Goal: Task Accomplishment & Management: Use online tool/utility

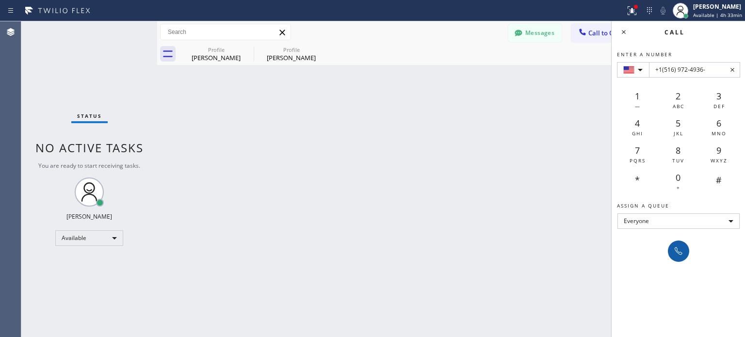
type input "+1(516) 972-4936-"
click at [675, 254] on icon at bounding box center [678, 251] width 12 height 12
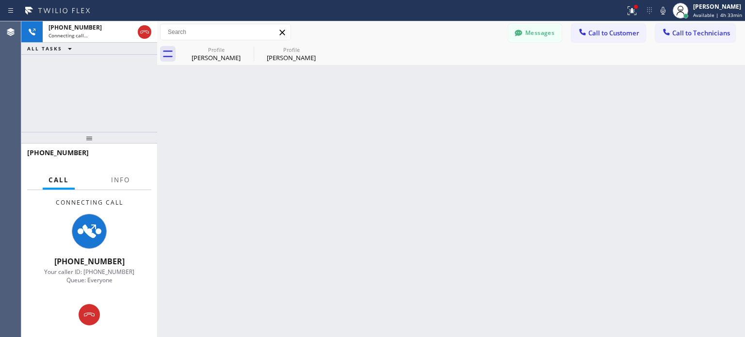
drag, startPoint x: 434, startPoint y: 271, endPoint x: 451, endPoint y: 277, distance: 17.6
click at [434, 271] on div "Back to Dashboard Change Sender ID Customers Technicians [PERSON_NAME] [DATE] 1…" at bounding box center [451, 179] width 588 height 316
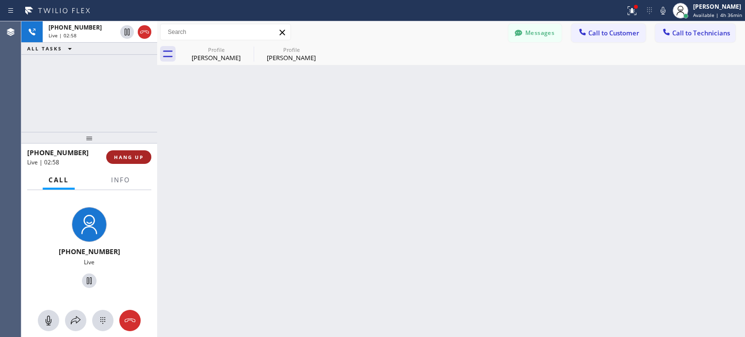
click at [137, 154] on span "HANG UP" at bounding box center [129, 157] width 30 height 7
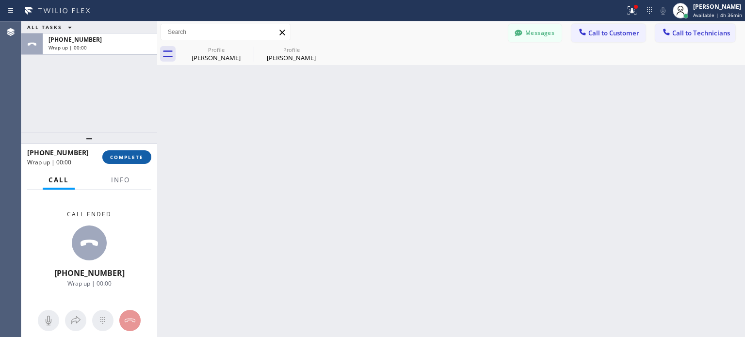
click at [133, 157] on span "COMPLETE" at bounding box center [126, 157] width 33 height 7
click at [648, 11] on icon at bounding box center [649, 11] width 12 height 12
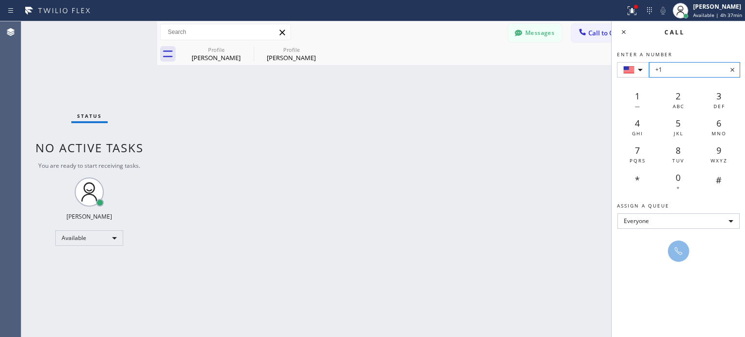
click at [675, 74] on input "+1" at bounding box center [694, 70] width 91 height 16
paste input "[PHONE_NUMBER]"
type input "+1 [PHONE_NUMBER]"
drag, startPoint x: 684, startPoint y: 249, endPoint x: 363, endPoint y: 9, distance: 400.8
click at [684, 249] on button at bounding box center [678, 250] width 21 height 21
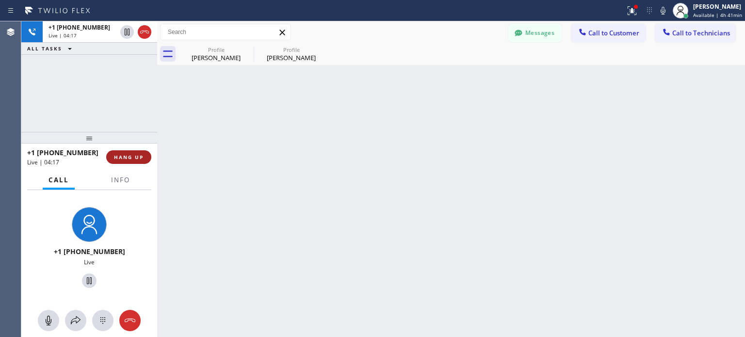
click at [136, 162] on button "HANG UP" at bounding box center [128, 157] width 45 height 14
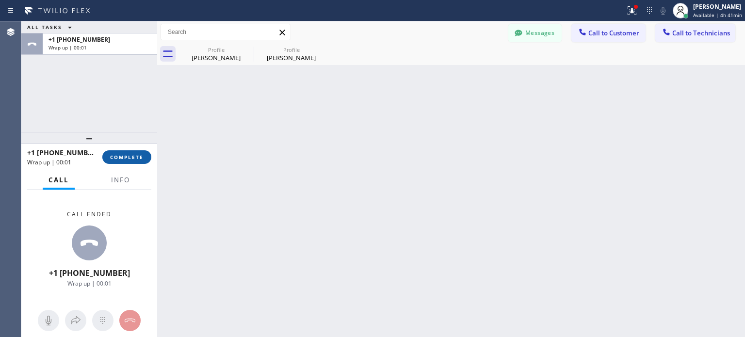
click at [135, 157] on span "COMPLETE" at bounding box center [126, 157] width 33 height 7
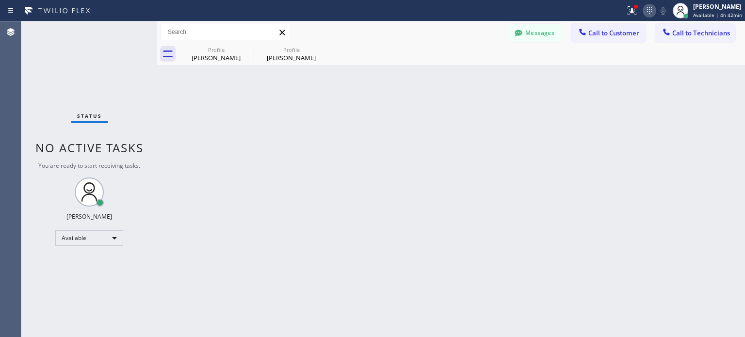
click at [652, 11] on icon at bounding box center [649, 11] width 12 height 12
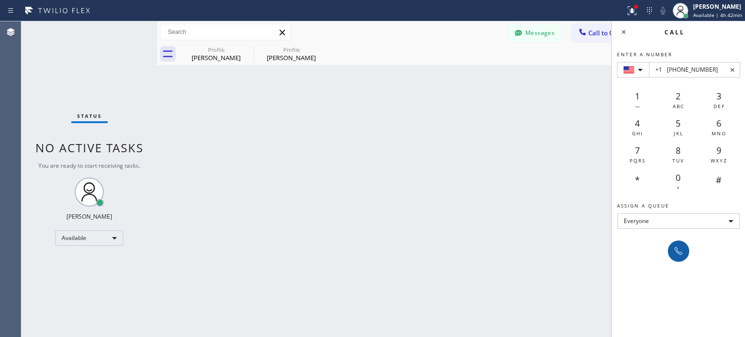
type input "+1 [PHONE_NUMBER]"
click at [686, 251] on button at bounding box center [678, 250] width 21 height 21
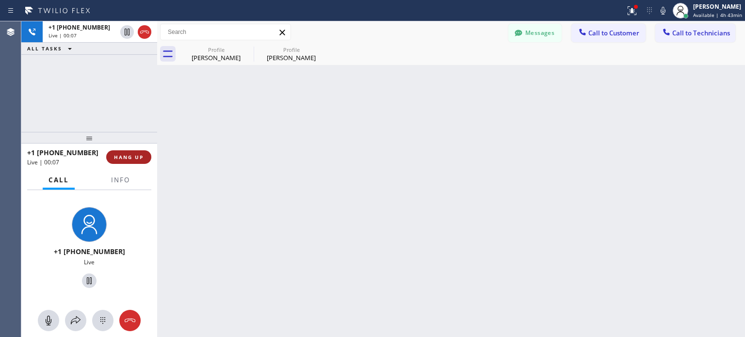
click at [136, 152] on button "HANG UP" at bounding box center [128, 157] width 45 height 14
click at [136, 154] on span "HANG UP" at bounding box center [129, 157] width 30 height 7
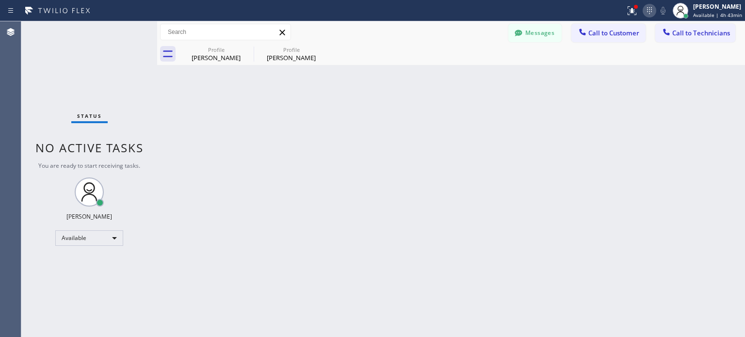
click at [653, 4] on div "Status report Issues detected These issues could affect your workflow. Please c…" at bounding box center [683, 10] width 124 height 21
click at [651, 7] on icon at bounding box center [649, 11] width 12 height 12
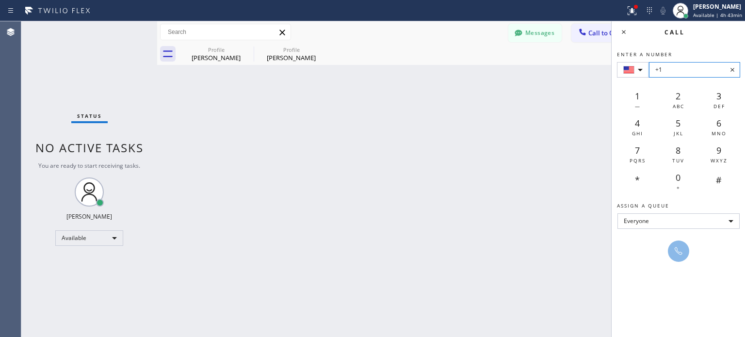
drag, startPoint x: 675, startPoint y: 79, endPoint x: 675, endPoint y: 71, distance: 7.8
paste input "[PHONE_NUMBER]"
type input "[PHONE_NUMBER]"
drag, startPoint x: 675, startPoint y: 255, endPoint x: 460, endPoint y: 63, distance: 288.7
click at [675, 255] on icon at bounding box center [678, 251] width 12 height 12
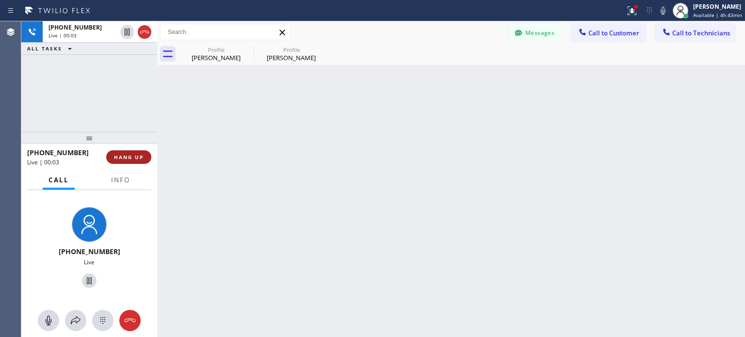
click at [143, 156] on span "HANG UP" at bounding box center [129, 157] width 30 height 7
drag, startPoint x: 134, startPoint y: 157, endPoint x: 126, endPoint y: 16, distance: 140.9
click at [134, 155] on span "HANG UP" at bounding box center [129, 157] width 30 height 7
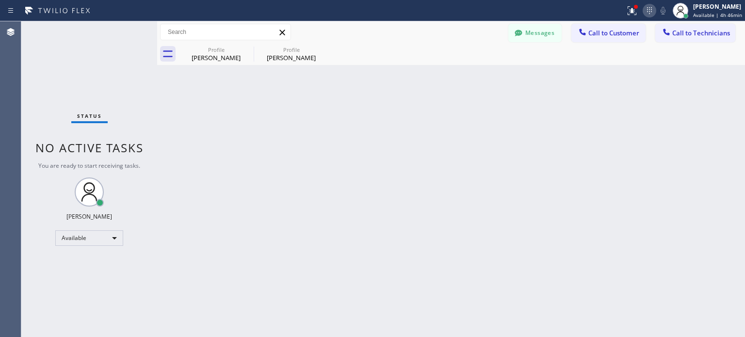
click at [646, 6] on icon at bounding box center [649, 11] width 12 height 12
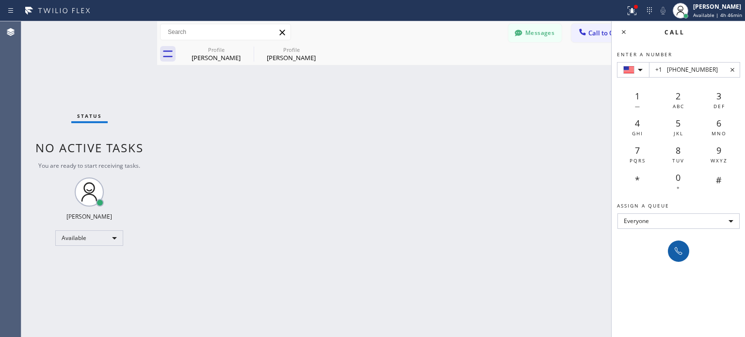
type input "+1 [PHONE_NUMBER]"
click at [680, 254] on icon at bounding box center [678, 251] width 8 height 8
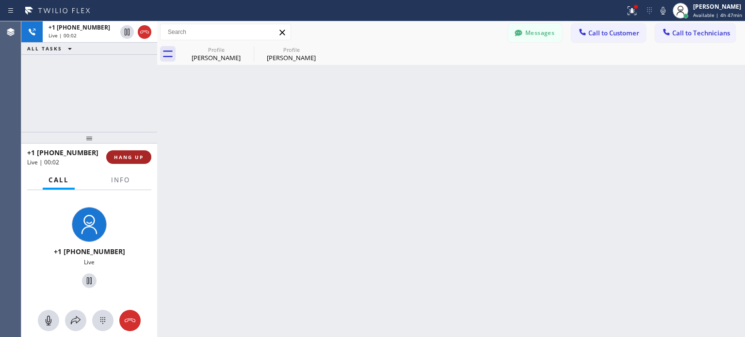
click at [120, 155] on span "HANG UP" at bounding box center [129, 157] width 30 height 7
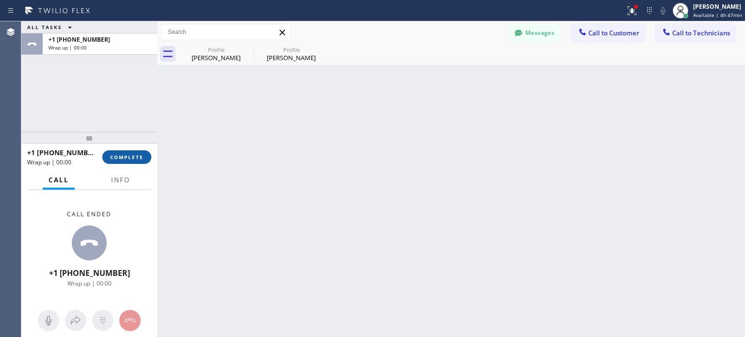
drag, startPoint x: 124, startPoint y: 157, endPoint x: 96, endPoint y: 7, distance: 151.8
click at [124, 157] on span "COMPLETE" at bounding box center [126, 157] width 33 height 7
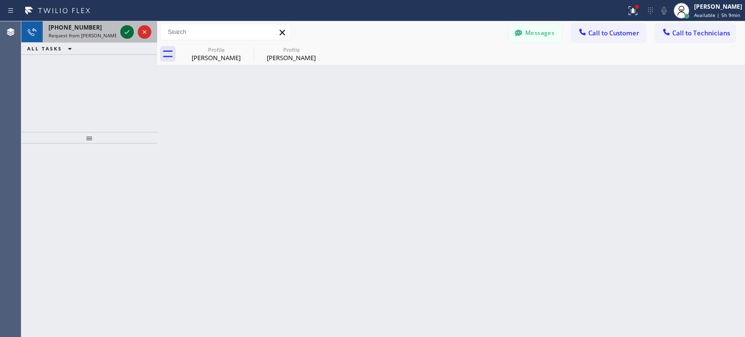
click at [124, 31] on icon at bounding box center [127, 32] width 12 height 12
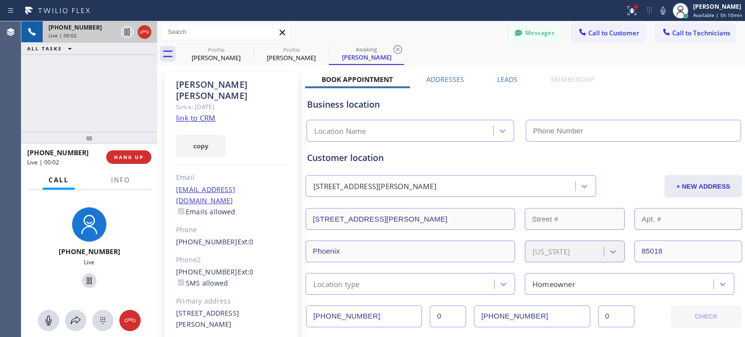
type input "[PHONE_NUMBER]"
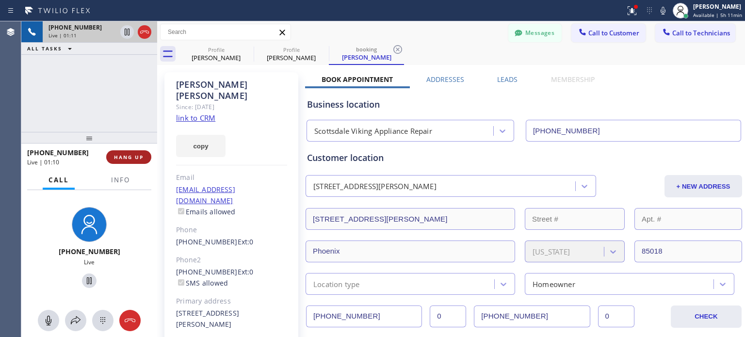
click at [139, 157] on span "HANG UP" at bounding box center [129, 157] width 30 height 7
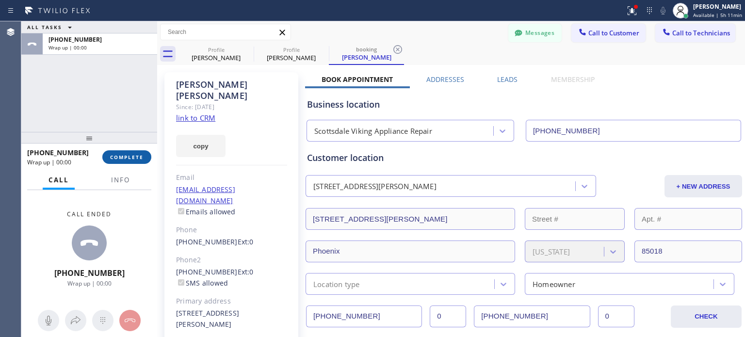
click at [142, 158] on span "COMPLETE" at bounding box center [126, 157] width 33 height 7
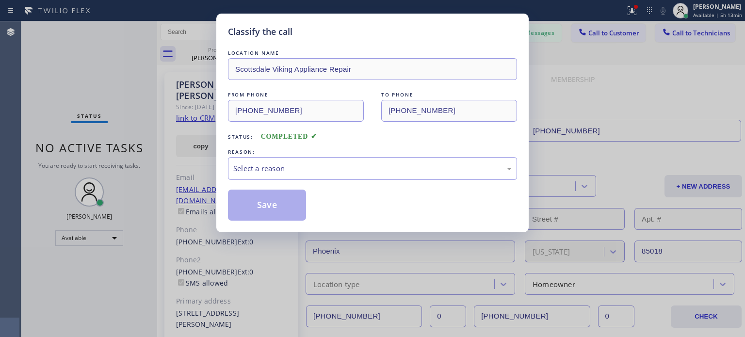
click at [320, 180] on div "LOCATION NAME Scottsdale Viking Appliance Repair FROM PHONE [PHONE_NUMBER] TO P…" at bounding box center [372, 134] width 289 height 173
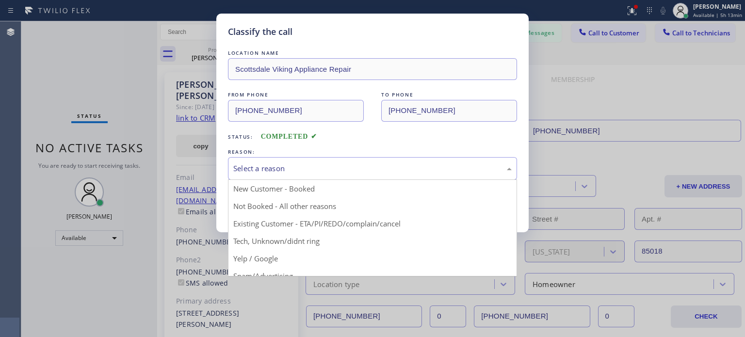
click at [319, 161] on div "Select a reason" at bounding box center [372, 168] width 289 height 23
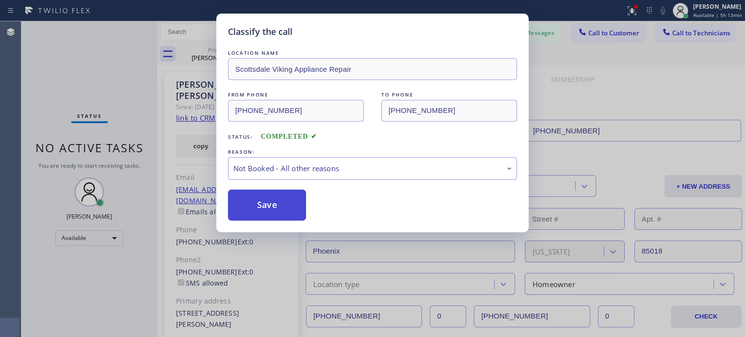
click at [273, 202] on button "Save" at bounding box center [267, 205] width 78 height 31
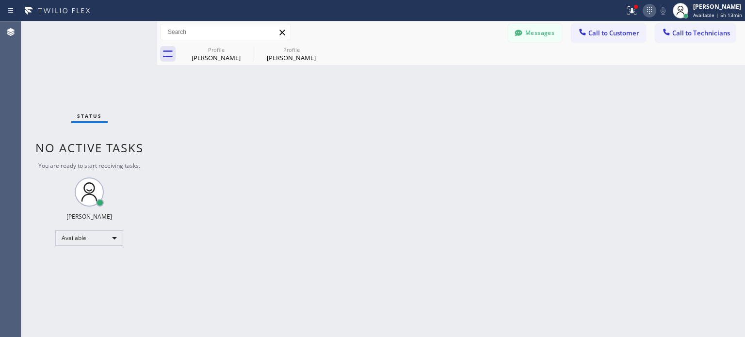
click at [650, 13] on icon at bounding box center [649, 11] width 12 height 12
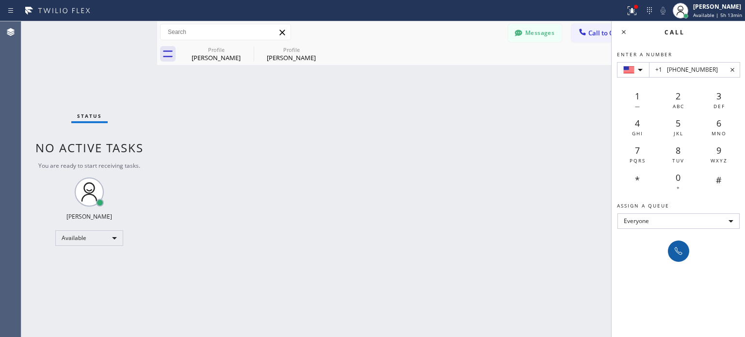
type input "+1 [PHONE_NUMBER]"
click at [675, 250] on icon at bounding box center [678, 251] width 8 height 8
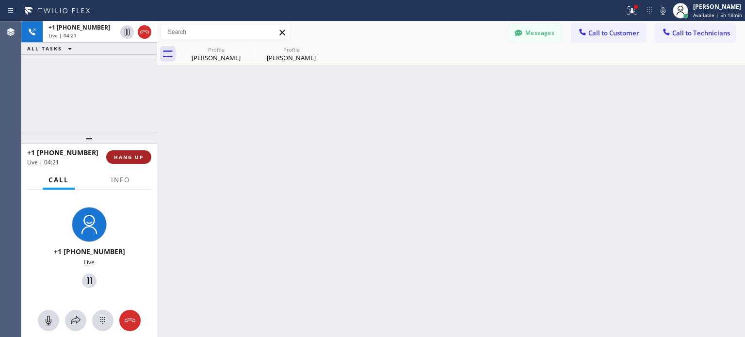
click at [142, 160] on span "HANG UP" at bounding box center [129, 157] width 30 height 7
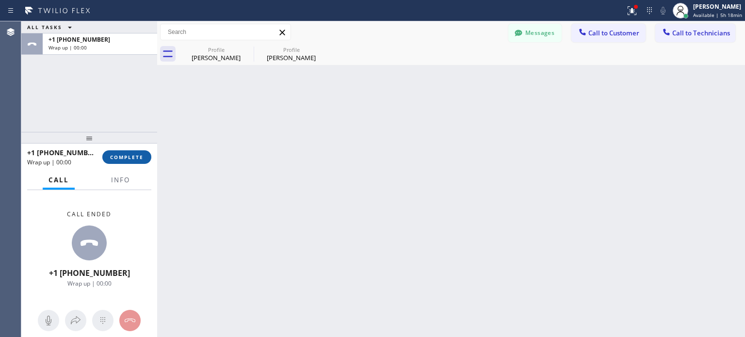
drag, startPoint x: 134, startPoint y: 158, endPoint x: 149, endPoint y: 154, distance: 15.5
click at [134, 158] on span "COMPLETE" at bounding box center [126, 157] width 33 height 7
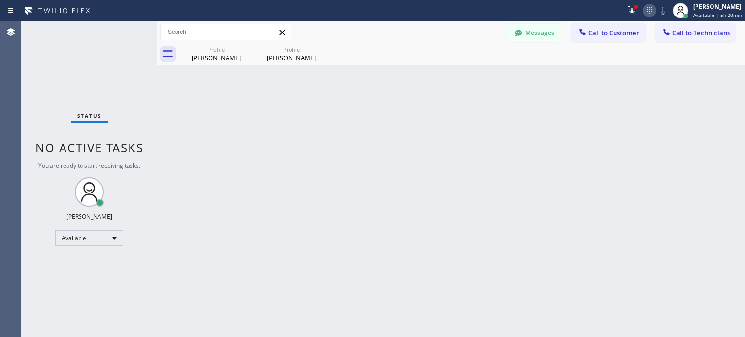
click at [651, 10] on icon at bounding box center [649, 11] width 12 height 12
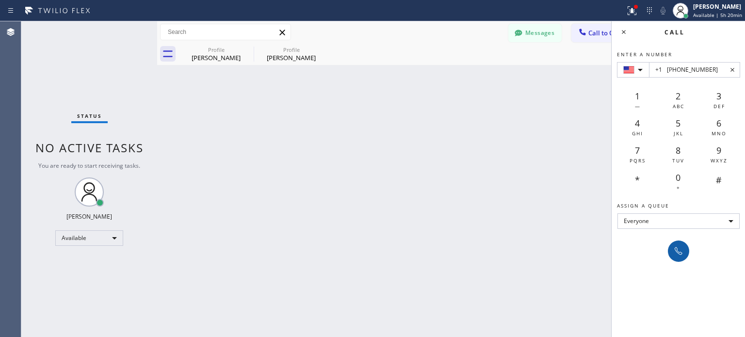
type input "+1 [PHONE_NUMBER]"
click at [675, 252] on icon at bounding box center [678, 251] width 12 height 12
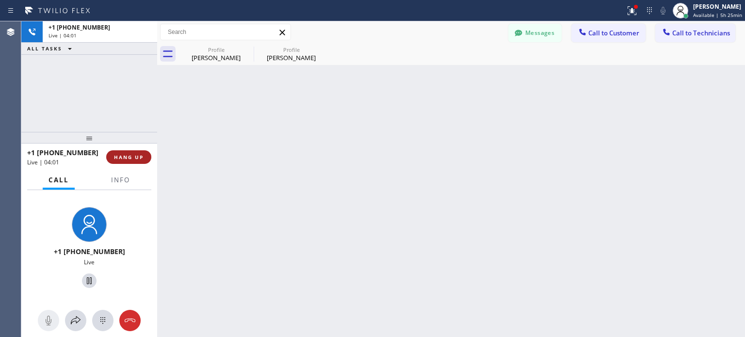
click at [138, 155] on span "HANG UP" at bounding box center [129, 157] width 30 height 7
